Goal: Find contact information: Find contact information

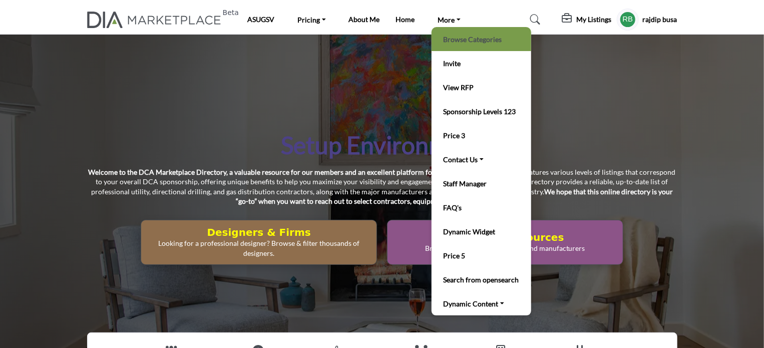
click at [455, 37] on link "Browse Categories" at bounding box center [481, 39] width 90 height 14
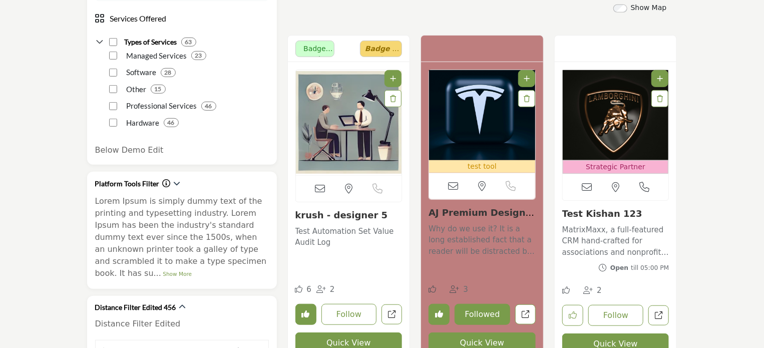
scroll to position [300, 0]
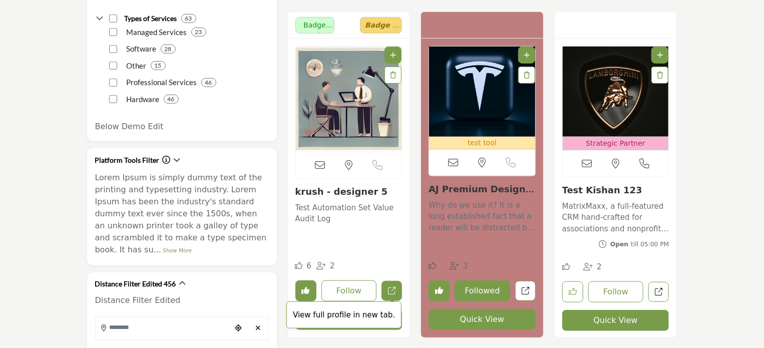
click at [386, 288] on link "View full profile in new tab." at bounding box center [391, 291] width 21 height 21
